Goal: Information Seeking & Learning: Learn about a topic

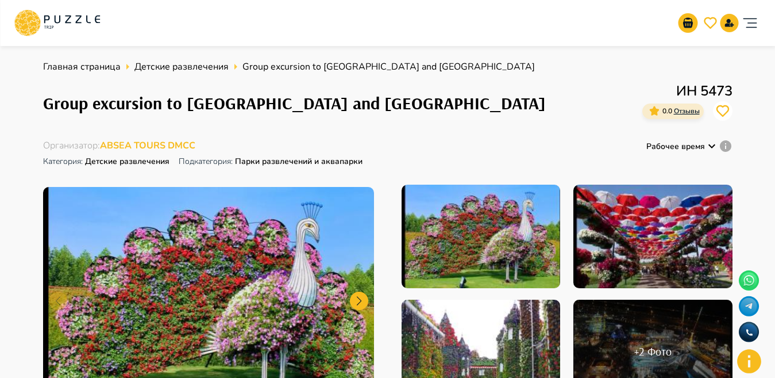
scroll to position [553, 0]
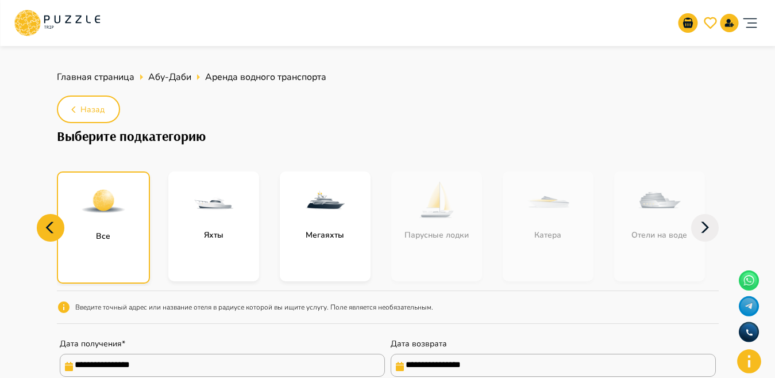
click at [99, 237] on p "Все" at bounding box center [103, 236] width 26 height 12
click at [128, 204] on div at bounding box center [103, 200] width 91 height 57
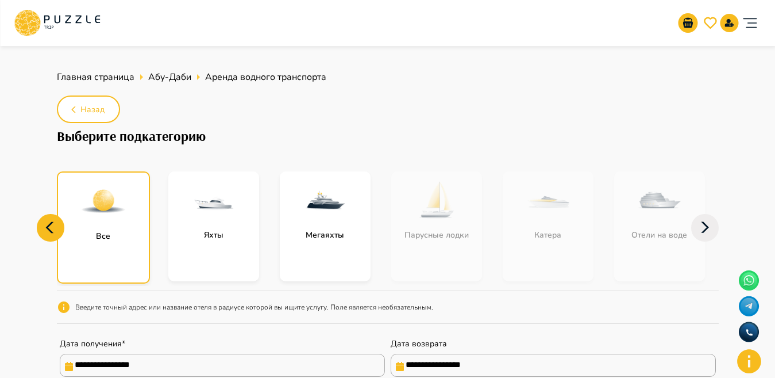
click at [55, 218] on icon at bounding box center [51, 228] width 28 height 28
click at [701, 223] on icon at bounding box center [705, 228] width 28 height 28
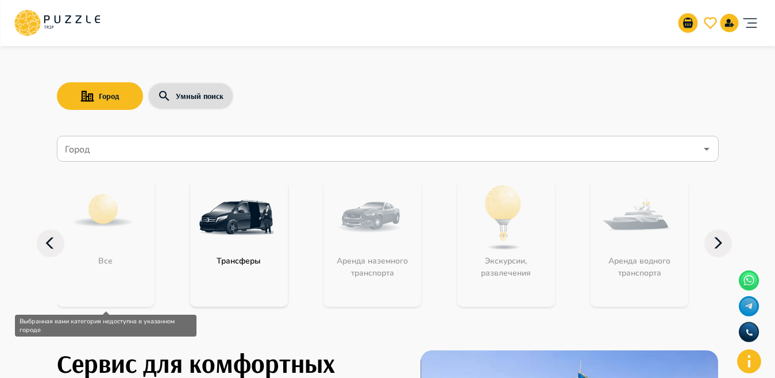
click at [118, 275] on div "Все" at bounding box center [106, 243] width 98 height 126
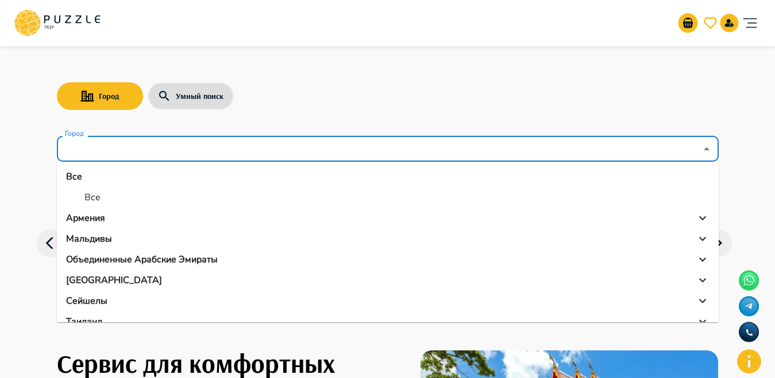
click at [260, 153] on input "Город" at bounding box center [380, 149] width 634 height 22
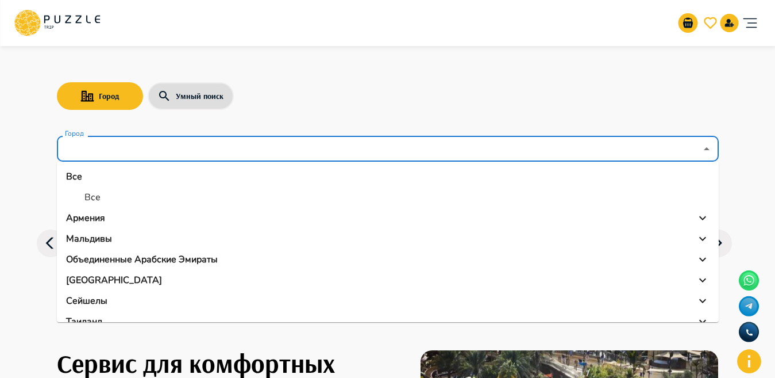
click at [96, 192] on p "Все" at bounding box center [92, 197] width 16 height 14
type input "***"
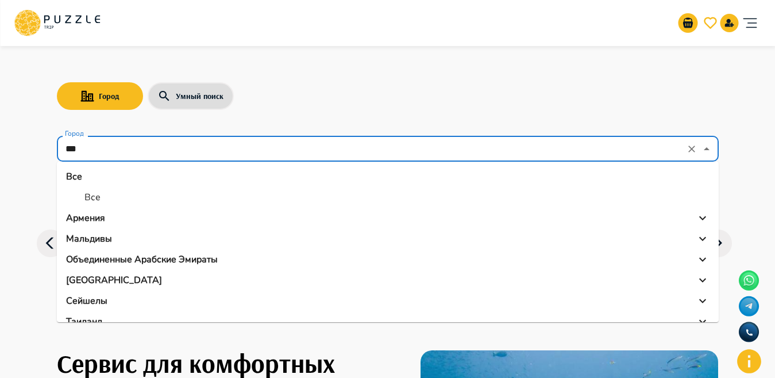
click at [399, 152] on input "***" at bounding box center [372, 149] width 619 height 22
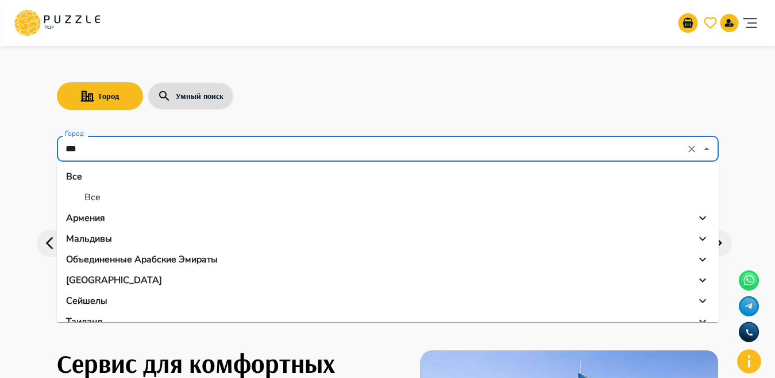
click at [106, 194] on li "Все" at bounding box center [388, 197] width 662 height 21
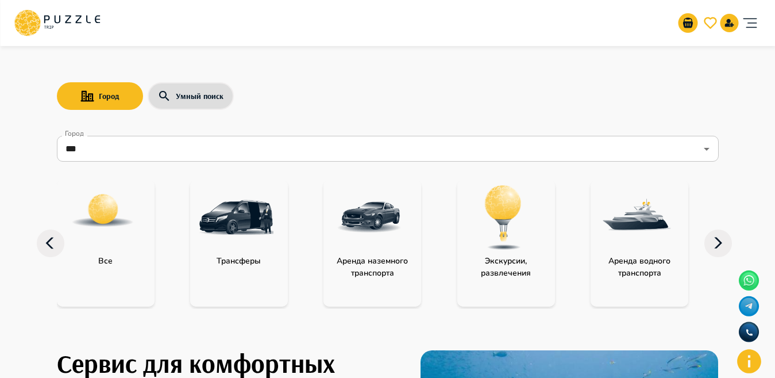
click at [629, 214] on img at bounding box center [636, 217] width 75 height 75
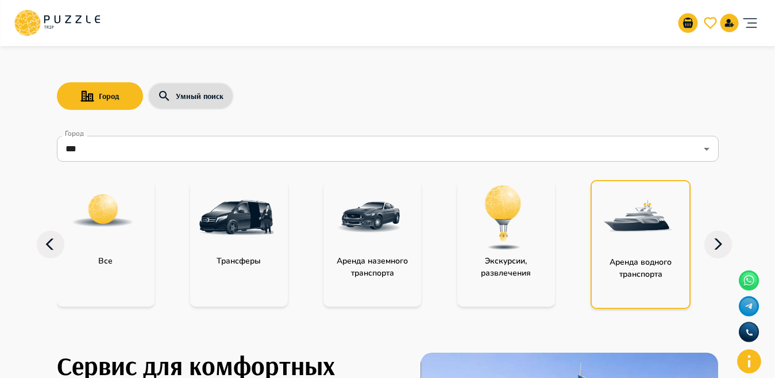
click at [629, 214] on img at bounding box center [637, 218] width 75 height 75
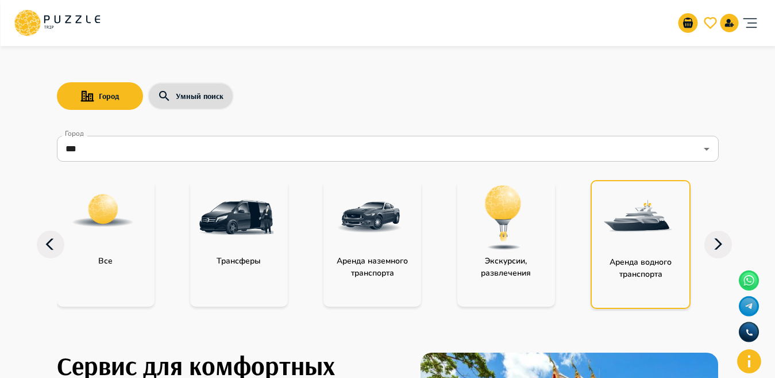
click at [629, 214] on img at bounding box center [637, 218] width 75 height 75
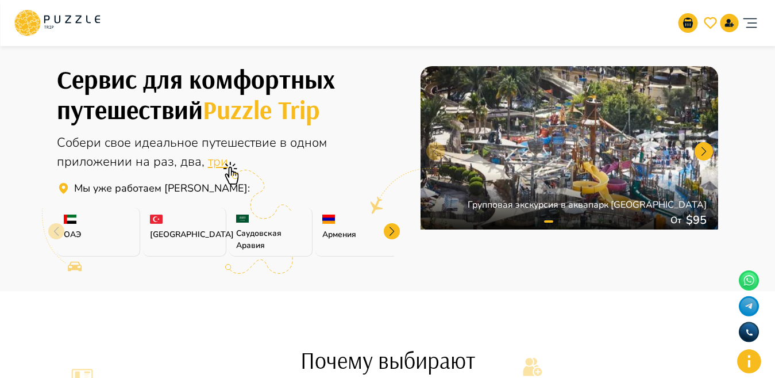
scroll to position [526, 0]
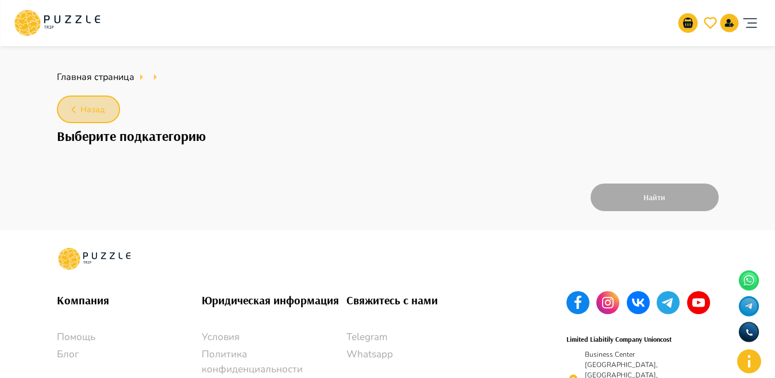
click at [64, 117] on button "Назад" at bounding box center [88, 109] width 63 height 28
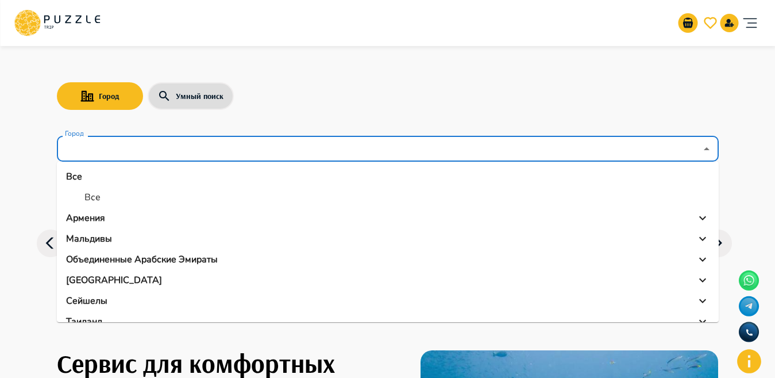
click at [117, 151] on input "Город" at bounding box center [380, 149] width 634 height 22
click at [99, 191] on p "Все" at bounding box center [92, 197] width 16 height 14
type input "***"
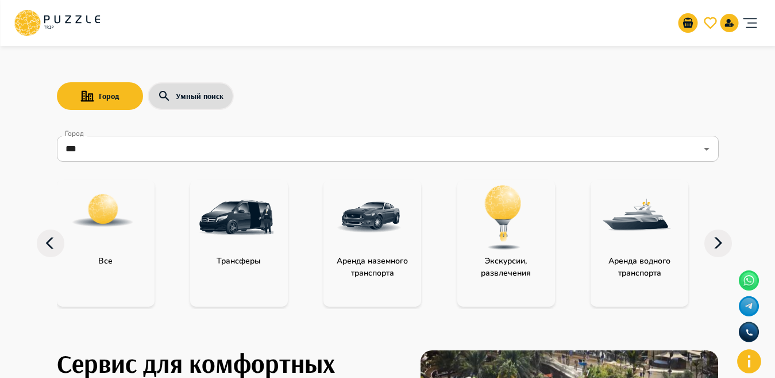
click at [492, 232] on img at bounding box center [503, 217] width 75 height 75
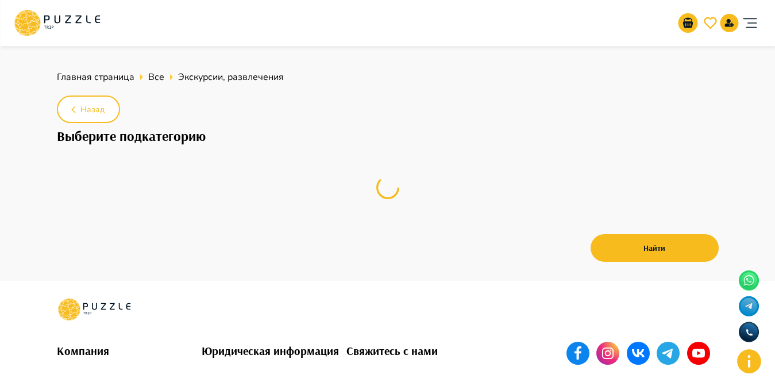
click at [492, 232] on html "Организаторам услуг Турагентствам Зарегистрироваться Войти USD *** RU ** Главна…" at bounding box center [387, 272] width 775 height 545
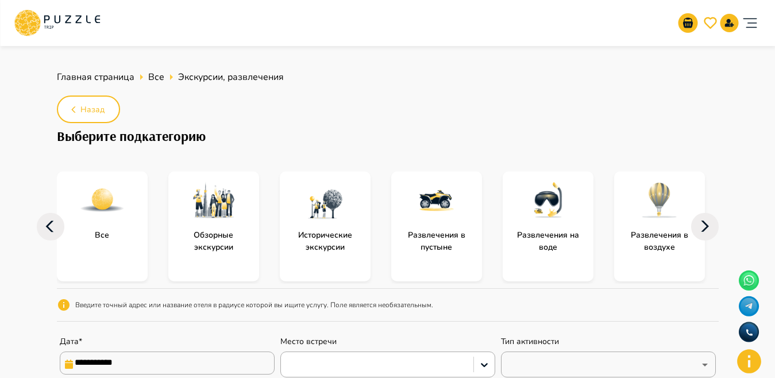
click at [206, 221] on img at bounding box center [214, 200] width 46 height 46
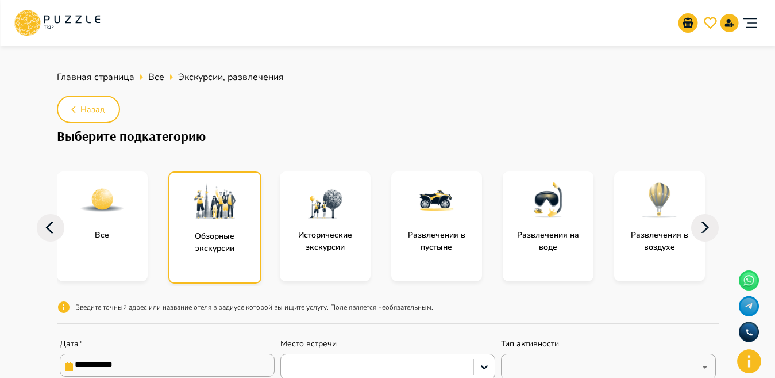
click at [206, 221] on img at bounding box center [215, 201] width 46 height 46
click at [170, 272] on div "Обзорные экскурсии" at bounding box center [214, 227] width 93 height 112
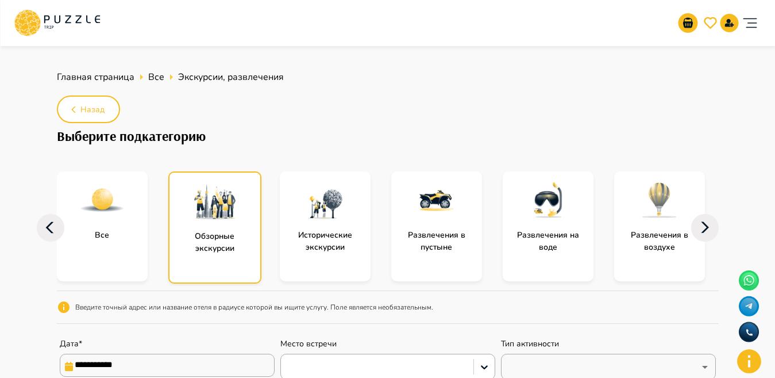
click at [210, 256] on div "Обзорные экскурсии" at bounding box center [214, 227] width 93 height 112
click at [322, 248] on p "Исторические экскурсии" at bounding box center [325, 241] width 91 height 24
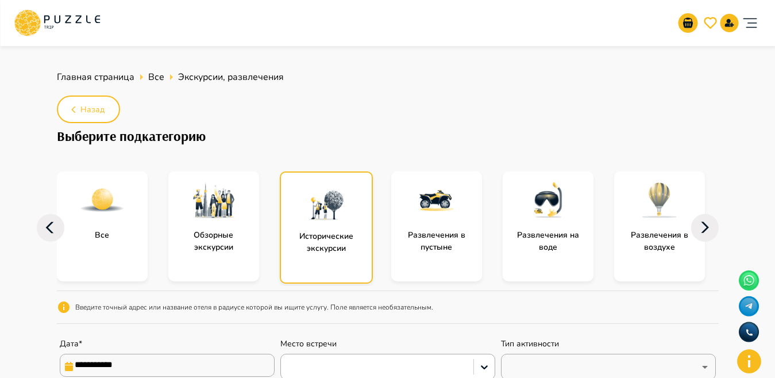
click at [322, 248] on p "Исторические экскурсии" at bounding box center [326, 242] width 91 height 24
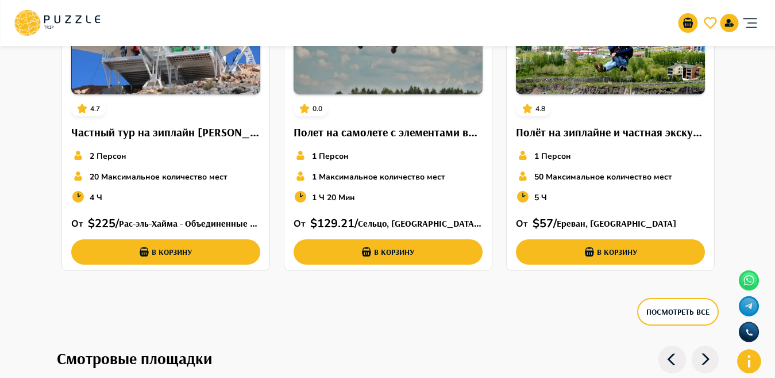
scroll to position [2432, 0]
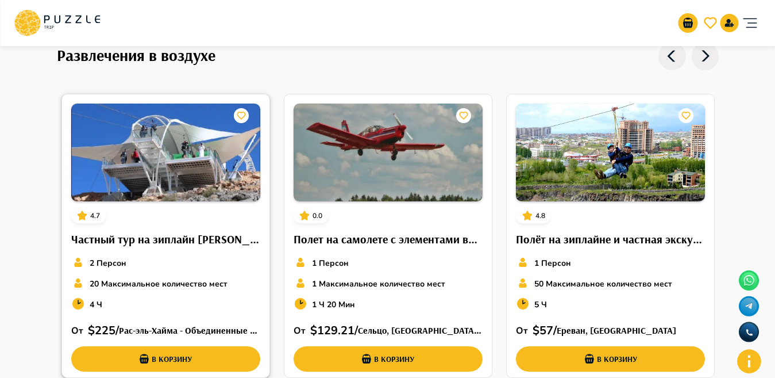
click at [129, 138] on img at bounding box center [165, 152] width 189 height 98
